Goal: Task Accomplishment & Management: Use online tool/utility

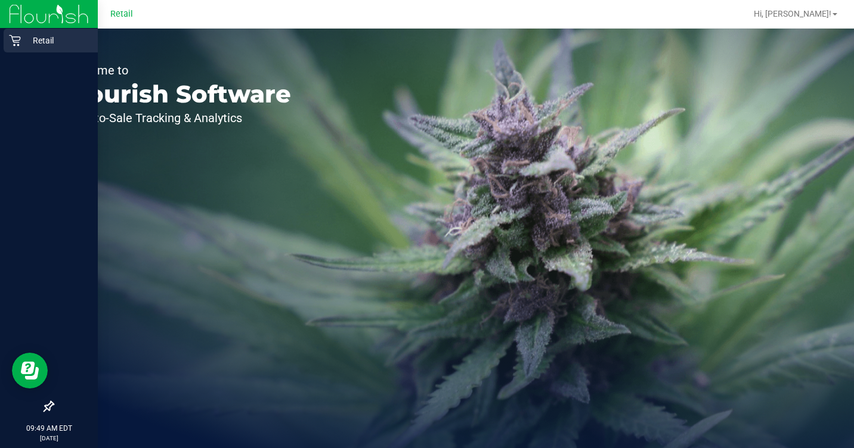
click at [28, 47] on p "Retail" at bounding box center [57, 40] width 72 height 14
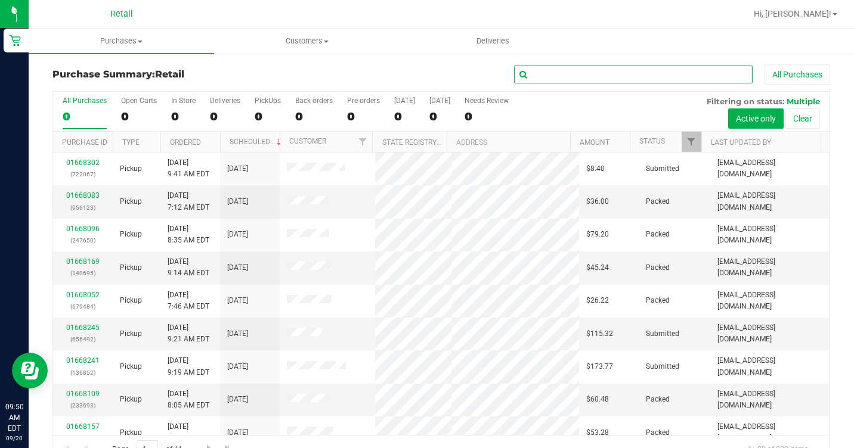
click at [554, 68] on input "text" at bounding box center [633, 75] width 239 height 18
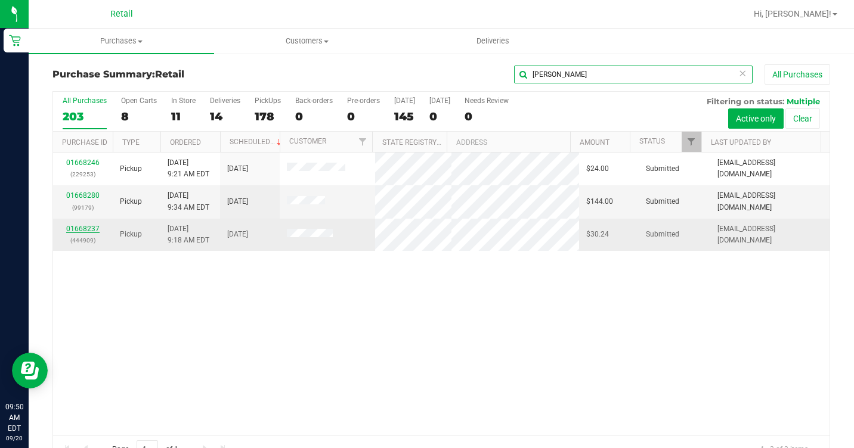
type input "[PERSON_NAME]"
click at [86, 233] on link "01668237" at bounding box center [82, 229] width 33 height 8
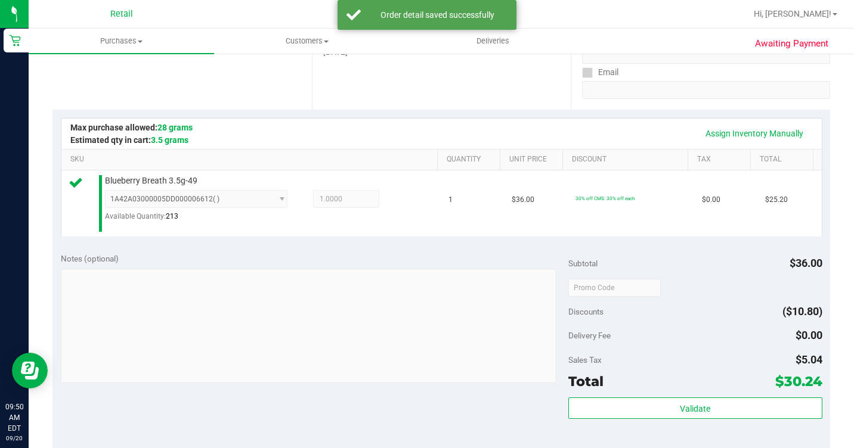
scroll to position [417, 0]
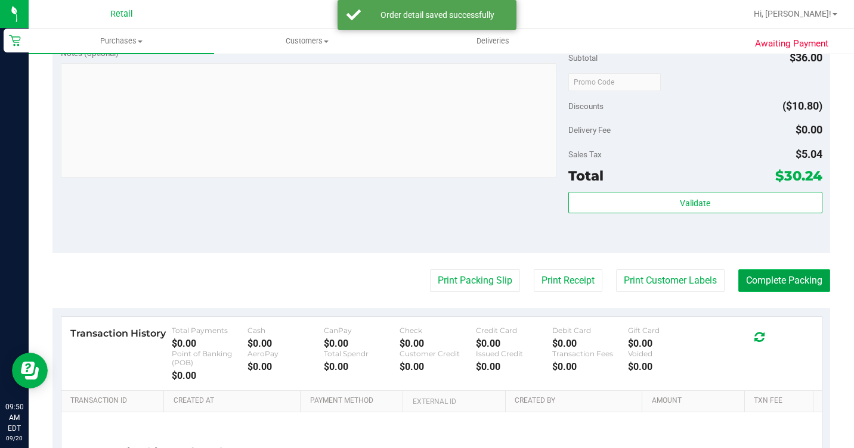
click at [792, 292] on button "Complete Packing" at bounding box center [784, 281] width 92 height 23
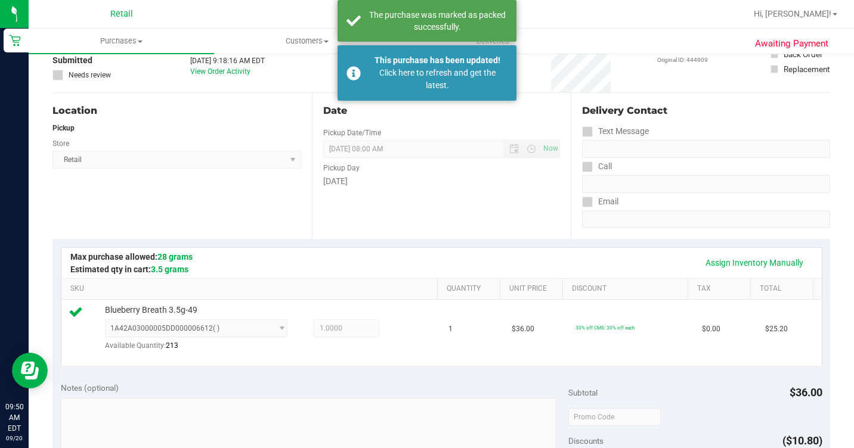
scroll to position [0, 0]
